Goal: Navigation & Orientation: Go to known website

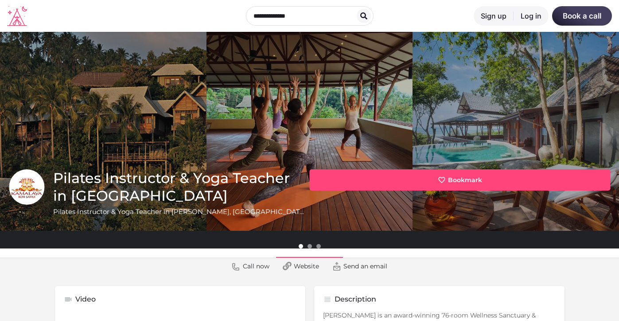
click at [19, 15] on icon at bounding box center [17, 16] width 20 height 20
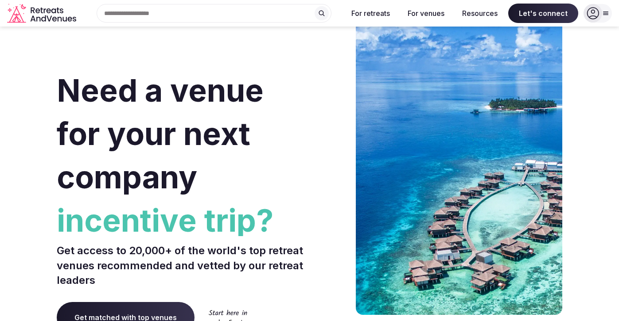
click at [608, 9] on div at bounding box center [597, 13] width 28 height 19
